Goal: Find contact information: Find contact information

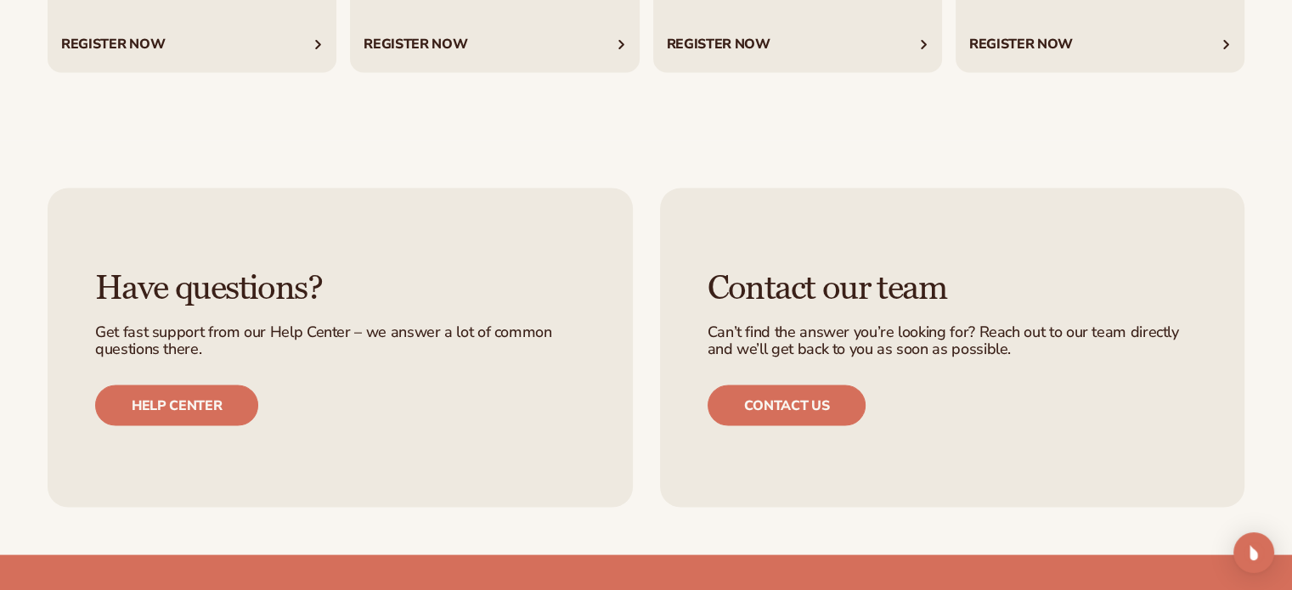
scroll to position [3491, 0]
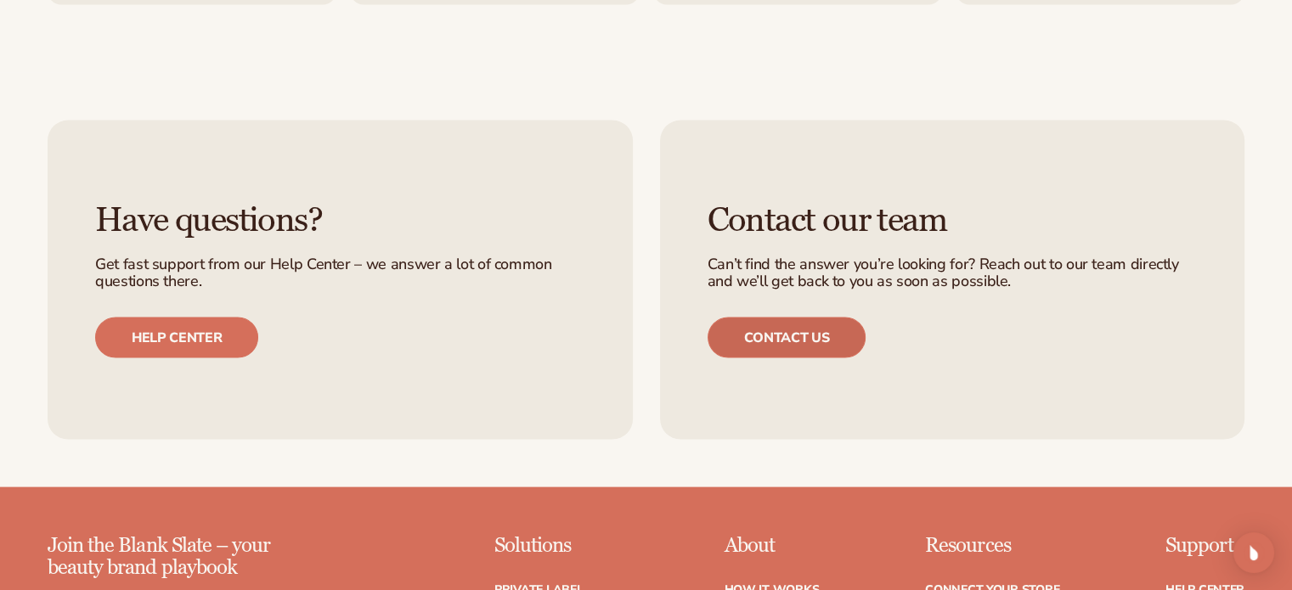
click at [812, 331] on link "Contact us" at bounding box center [786, 338] width 159 height 41
